Goal: Understand process/instructions: Learn how to perform a task or action

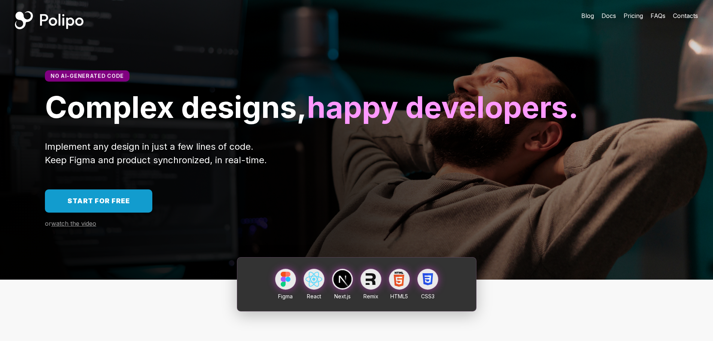
click at [106, 205] on span "Start for free" at bounding box center [98, 201] width 63 height 8
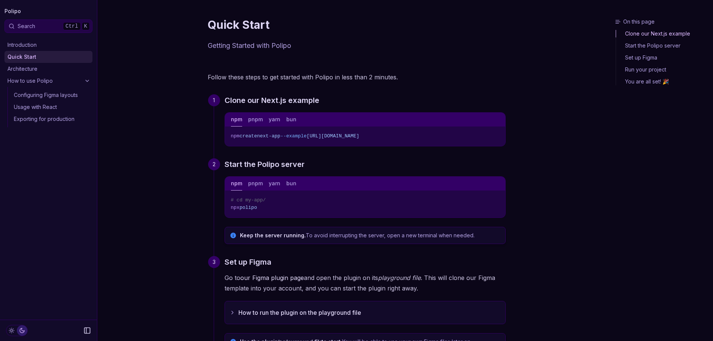
click at [494, 139] on button "Copy Text" at bounding box center [496, 135] width 11 height 11
click at [497, 137] on icon "Copy Text" at bounding box center [496, 135] width 5 height 5
